Goal: Contribute content: Add original content to the website for others to see

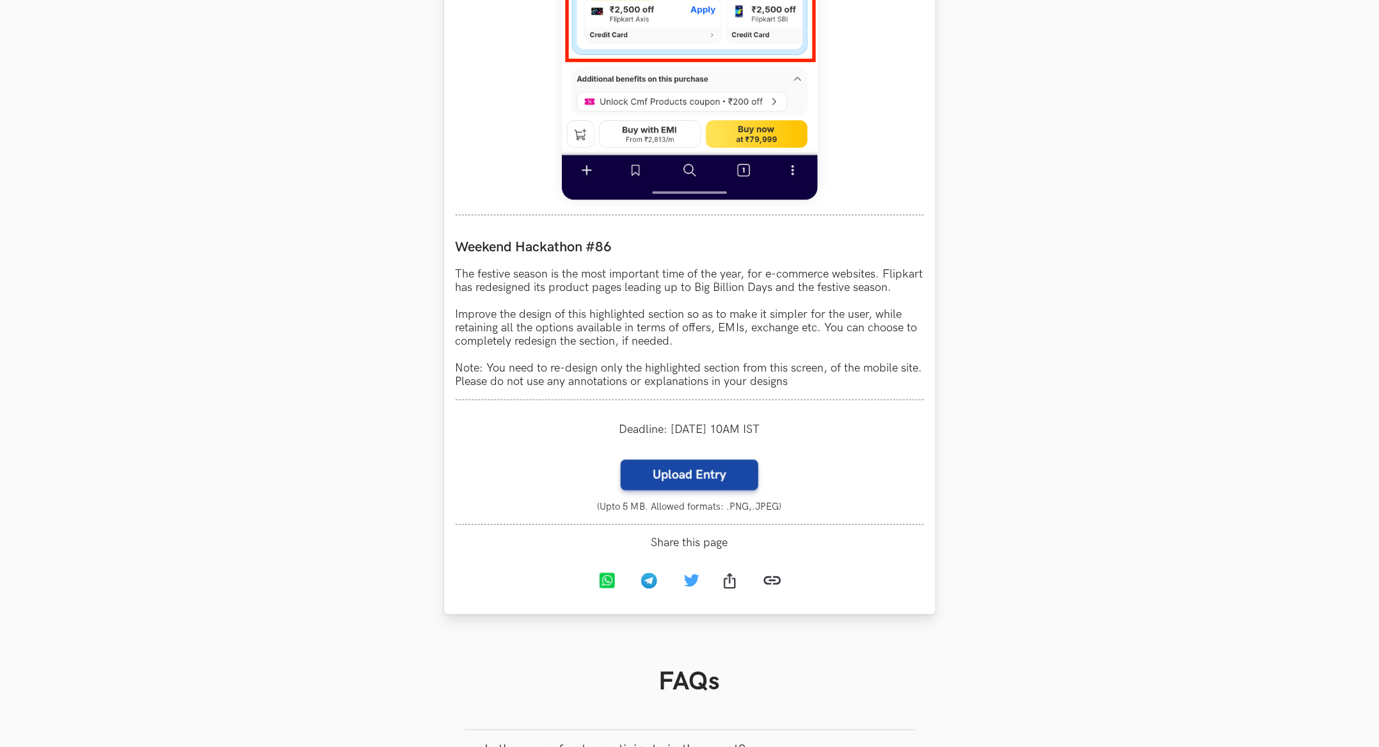
scroll to position [1000, 0]
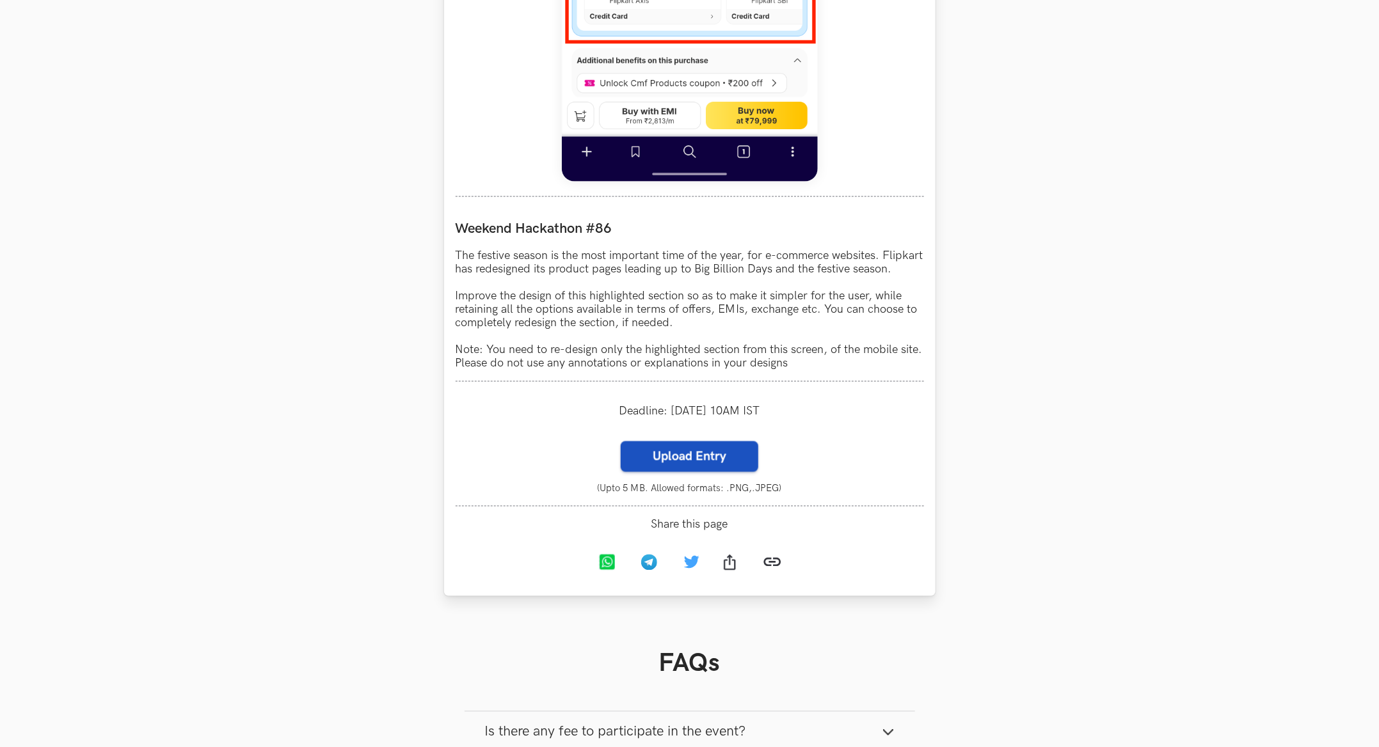
click at [671, 472] on label "Upload Entry" at bounding box center [689, 456] width 138 height 31
click at [620, 441] on input "Upload Entry" at bounding box center [620, 441] width 1 height 1
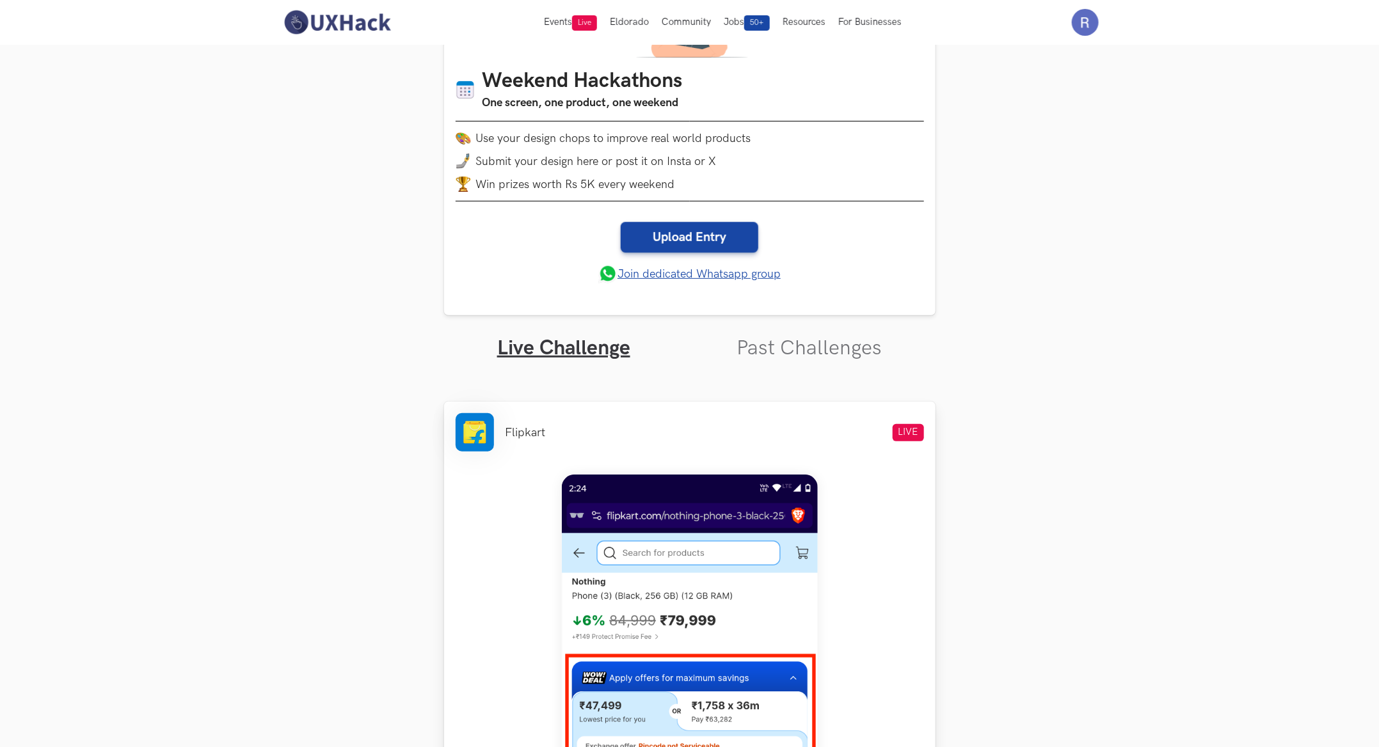
scroll to position [0, 0]
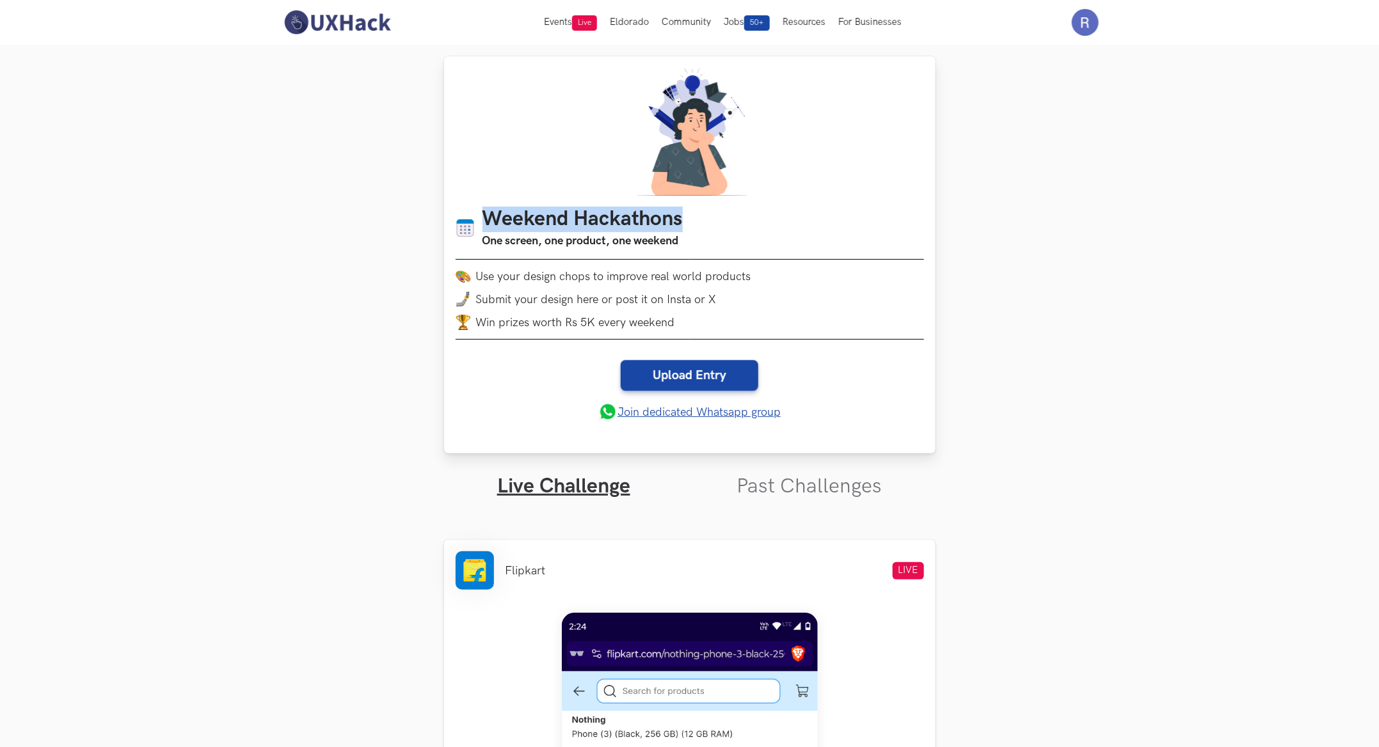
drag, startPoint x: 485, startPoint y: 215, endPoint x: 744, endPoint y: 215, distance: 259.1
click at [744, 215] on ul "Weekend Hackathons One screen, one product, one weekend" at bounding box center [689, 228] width 468 height 43
copy h1 "Weekend Hackathons"
click at [704, 375] on link "Upload Entry" at bounding box center [689, 375] width 138 height 31
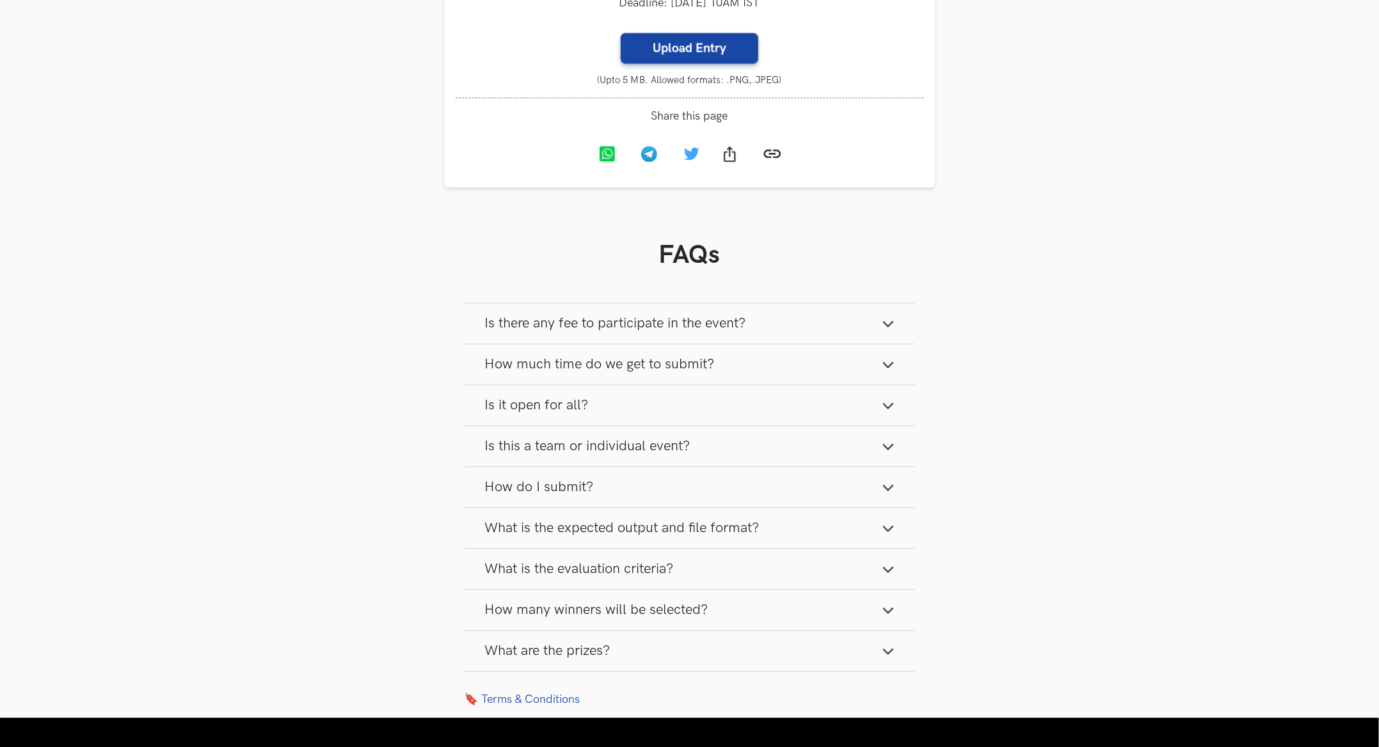
scroll to position [1411, 0]
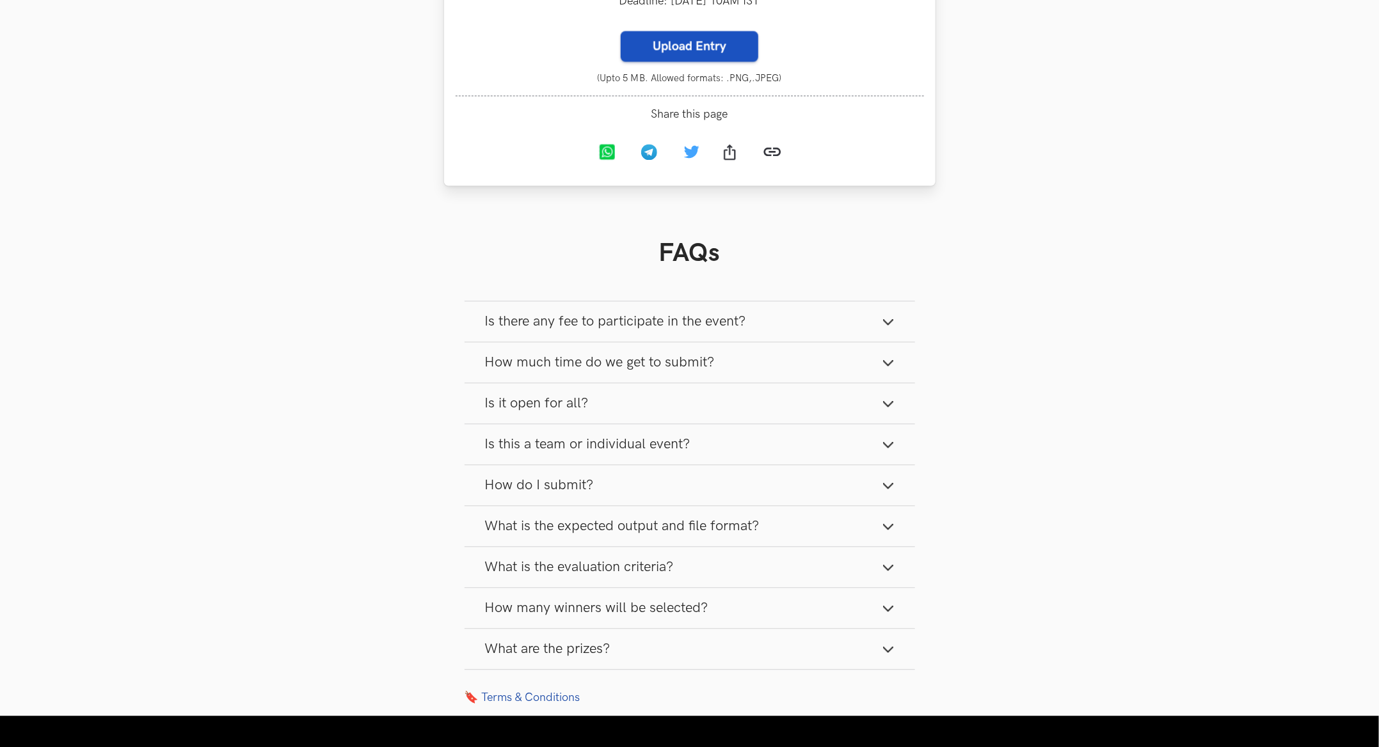
click at [684, 61] on label "Upload Entry" at bounding box center [689, 46] width 138 height 31
click at [620, 31] on input "Upload Entry" at bounding box center [620, 30] width 1 height 1
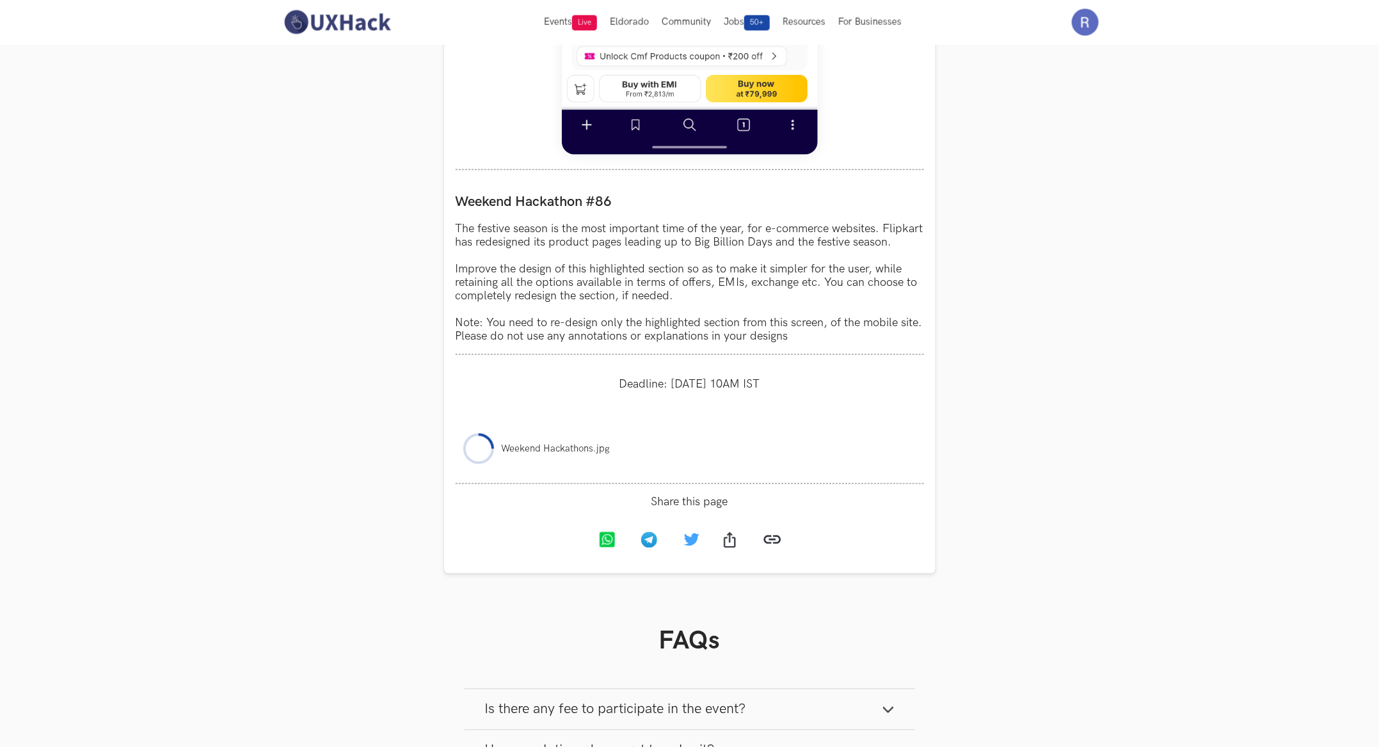
scroll to position [1025, 0]
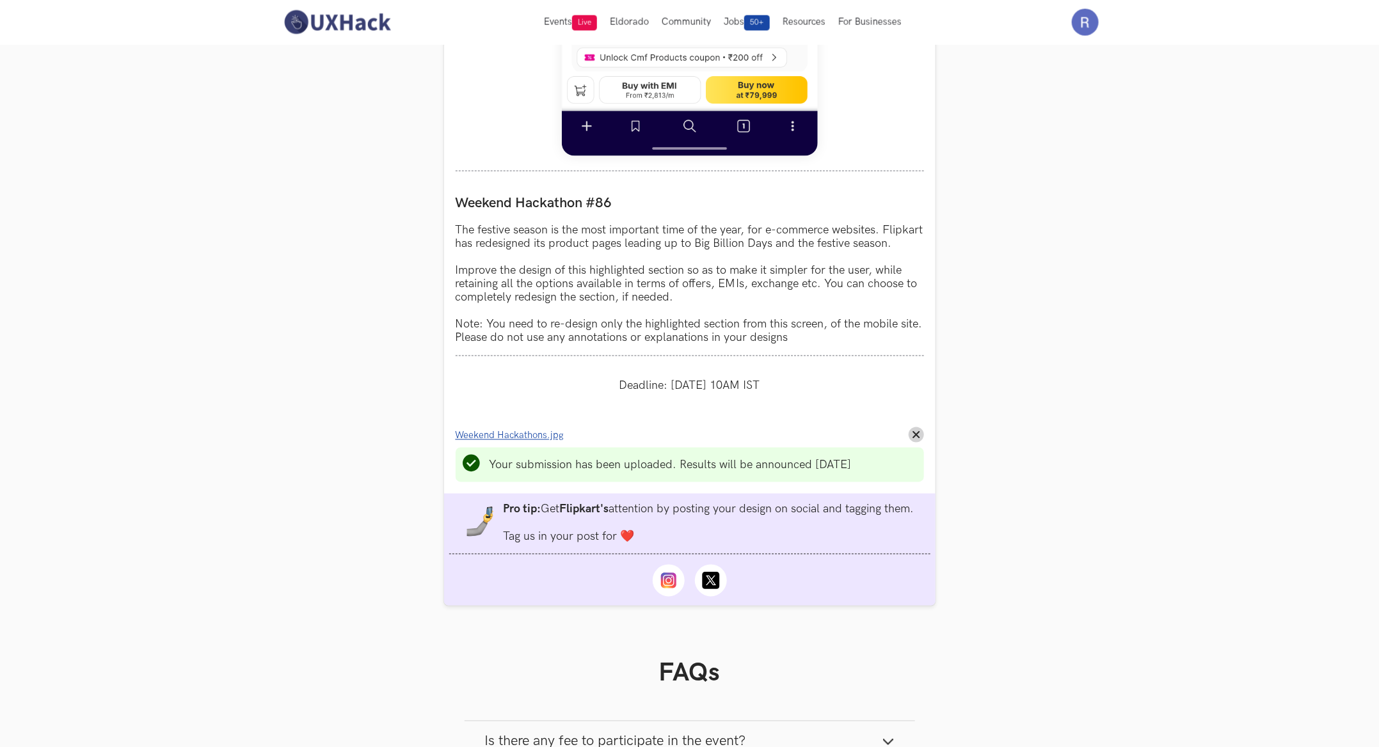
click at [345, 393] on section "Weekend Hackathons One screen, one product, one weekend Use your design chops t…" at bounding box center [689, 77] width 1379 height 2117
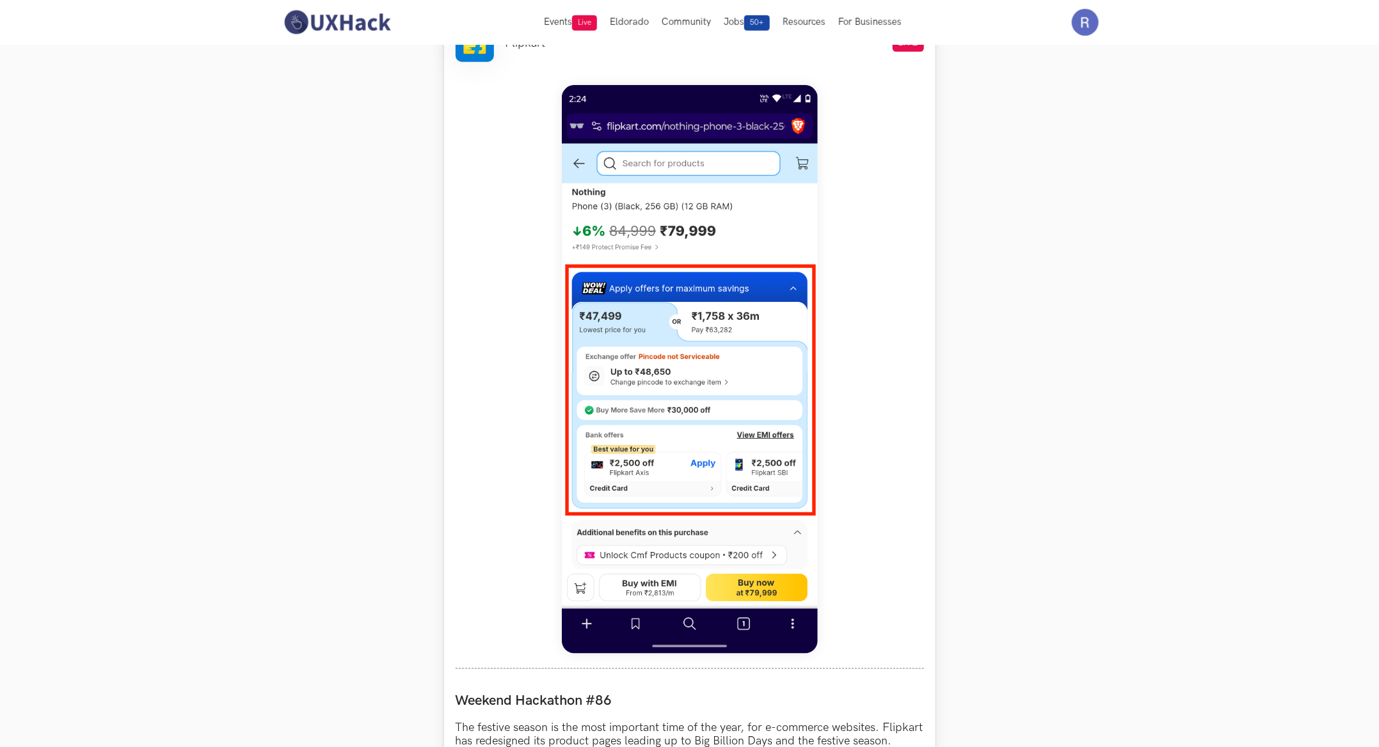
scroll to position [452, 0]
